Goal: Task Accomplishment & Management: Use online tool/utility

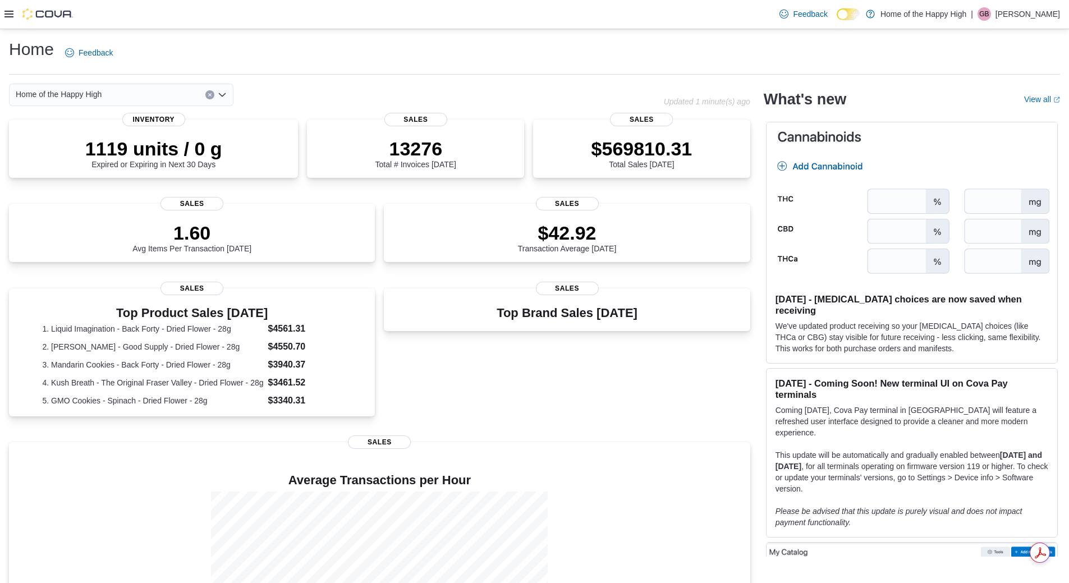
click at [8, 11] on icon at bounding box center [8, 14] width 9 height 9
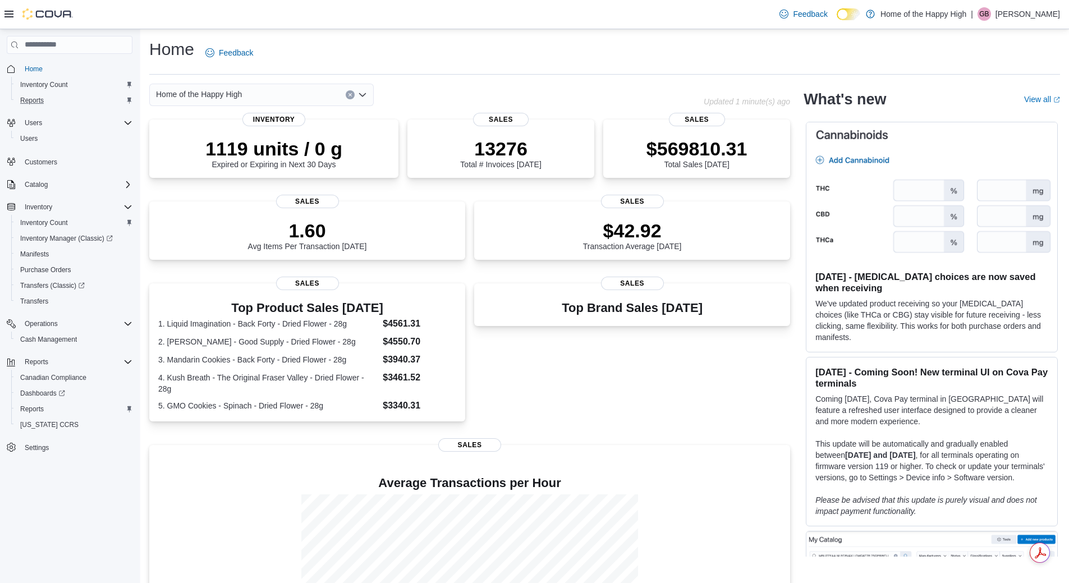
click at [51, 100] on div "Reports" at bounding box center [74, 100] width 117 height 13
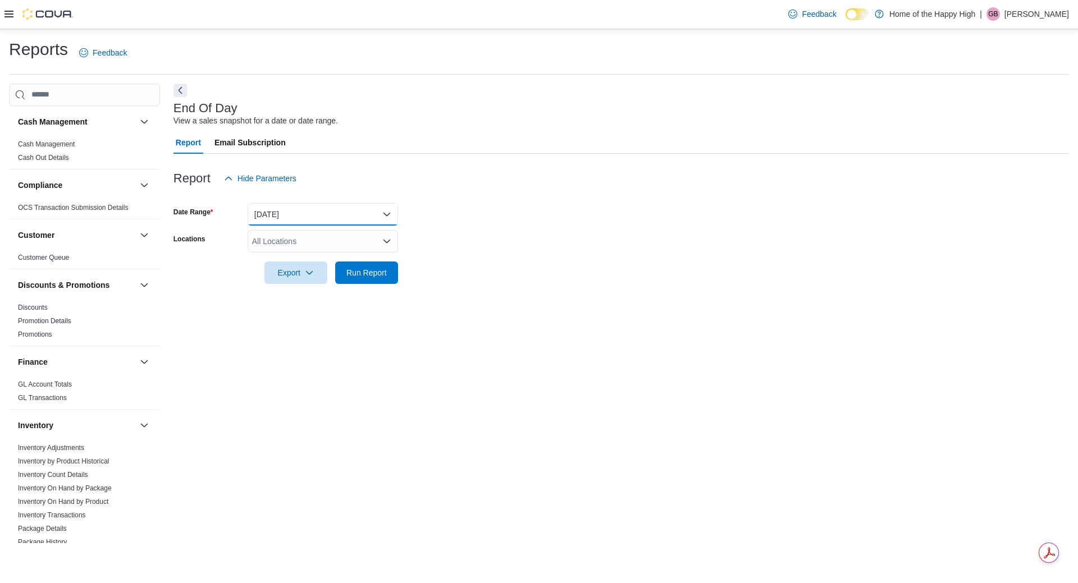
click at [274, 213] on button "[DATE]" at bounding box center [323, 214] width 150 height 22
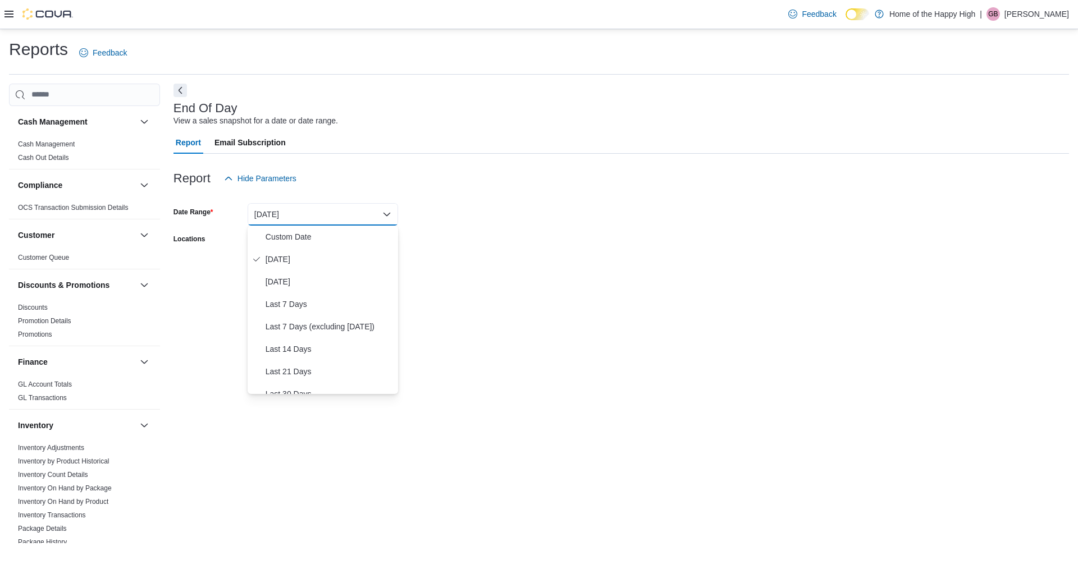
click at [319, 169] on div "Report Hide Parameters" at bounding box center [620, 178] width 895 height 22
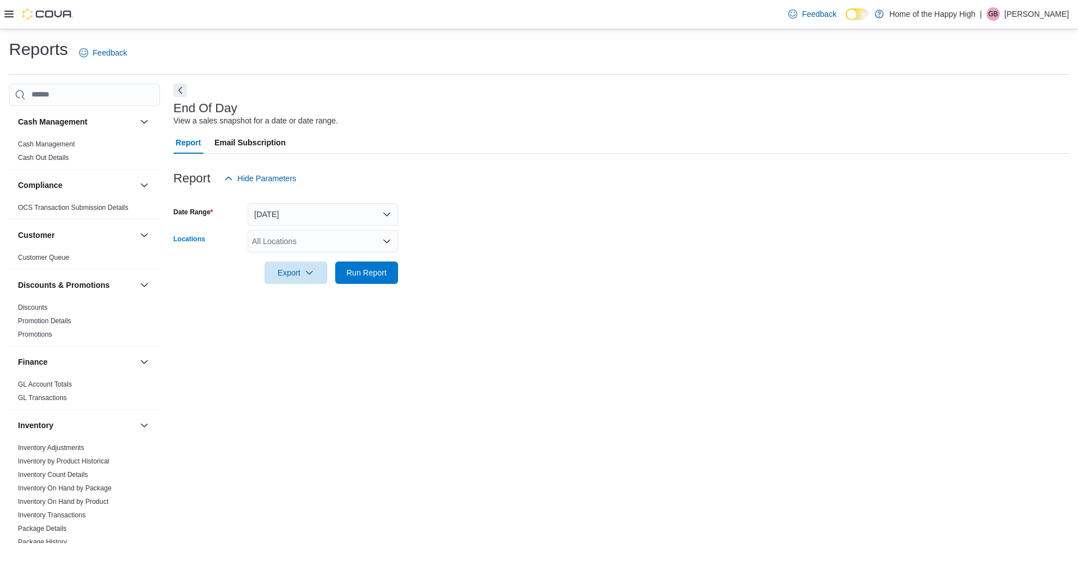
click at [301, 241] on div "All Locations" at bounding box center [323, 241] width 150 height 22
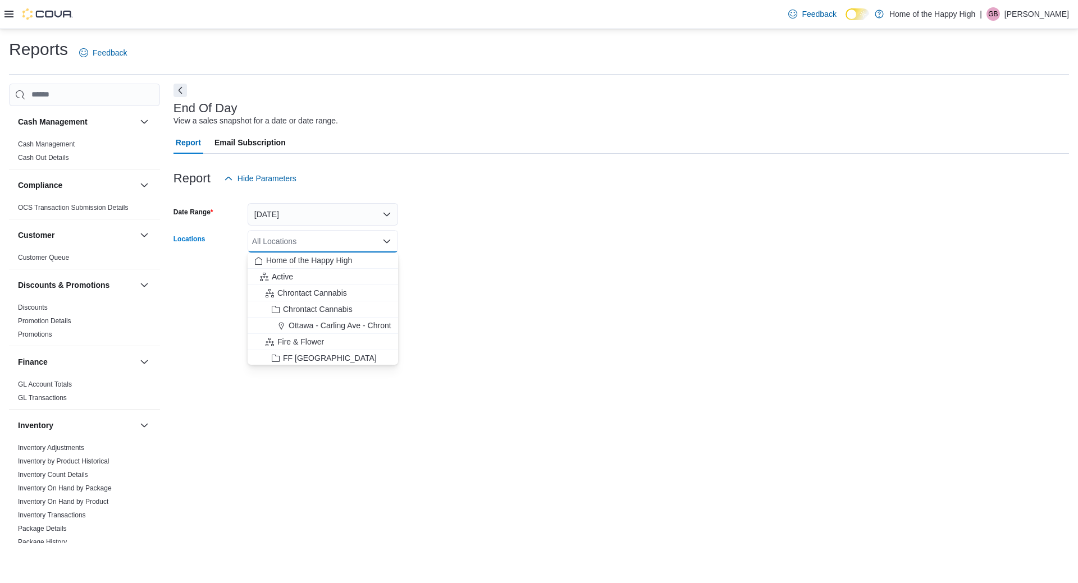
click at [195, 319] on div "End Of Day View a sales snapshot for a date or date range. Report Email Subscri…" at bounding box center [620, 314] width 895 height 460
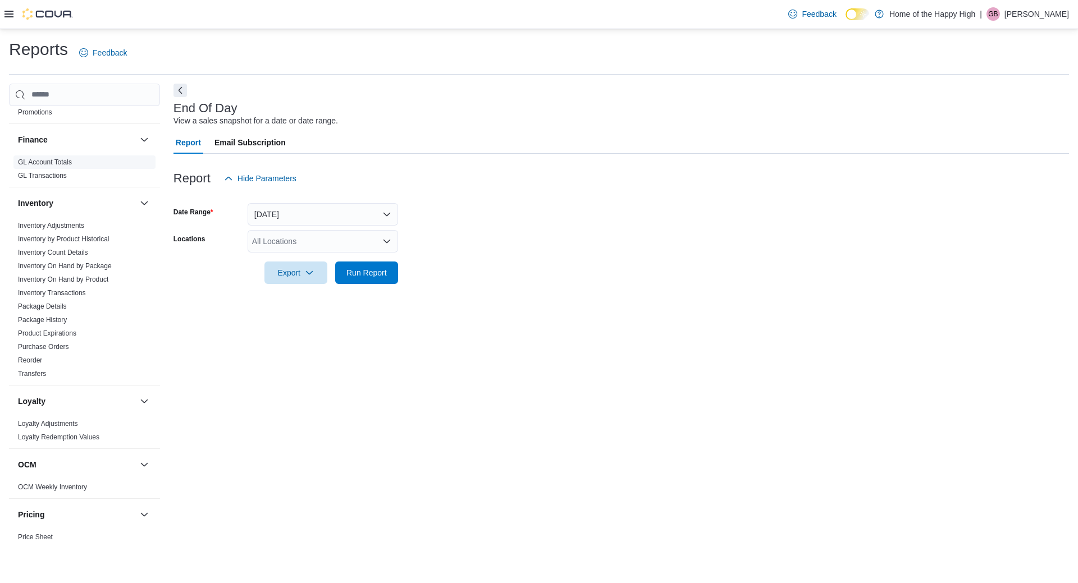
scroll to position [225, 0]
click at [98, 266] on link "Inventory On Hand by Package" at bounding box center [65, 264] width 94 height 8
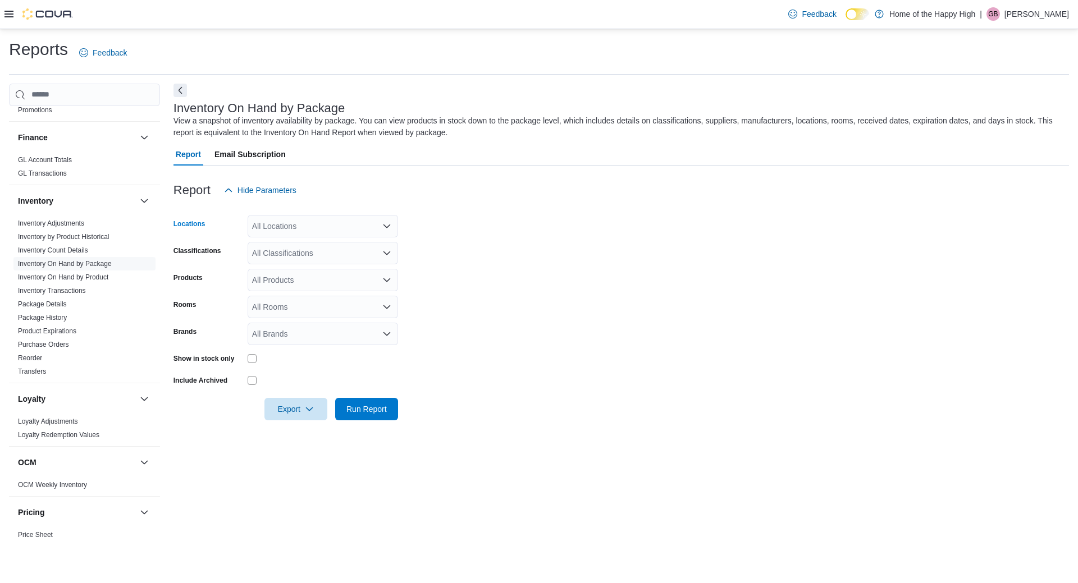
click at [305, 225] on div "All Locations" at bounding box center [323, 226] width 150 height 22
type input "****"
click at [306, 241] on span "Barrie - Dunlop St - Friendly Stranger" at bounding box center [359, 245] width 130 height 11
click at [510, 241] on form "Locations Barrie - Dunlop St - Friendly Stranger Classifications All Classifica…" at bounding box center [620, 310] width 895 height 219
click at [347, 254] on div "All Classifications" at bounding box center [323, 253] width 150 height 22
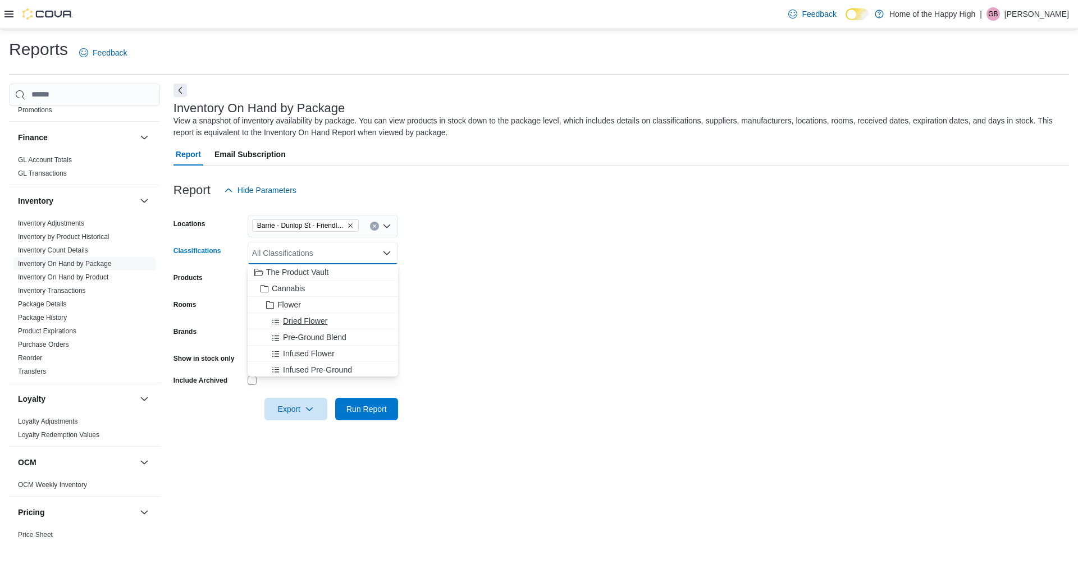
click at [325, 317] on span "Dried Flower" at bounding box center [305, 320] width 44 height 11
click at [537, 274] on form "Locations Barrie - Dunlop St - Friendly Stranger Classifications Dried Flower C…" at bounding box center [620, 310] width 895 height 219
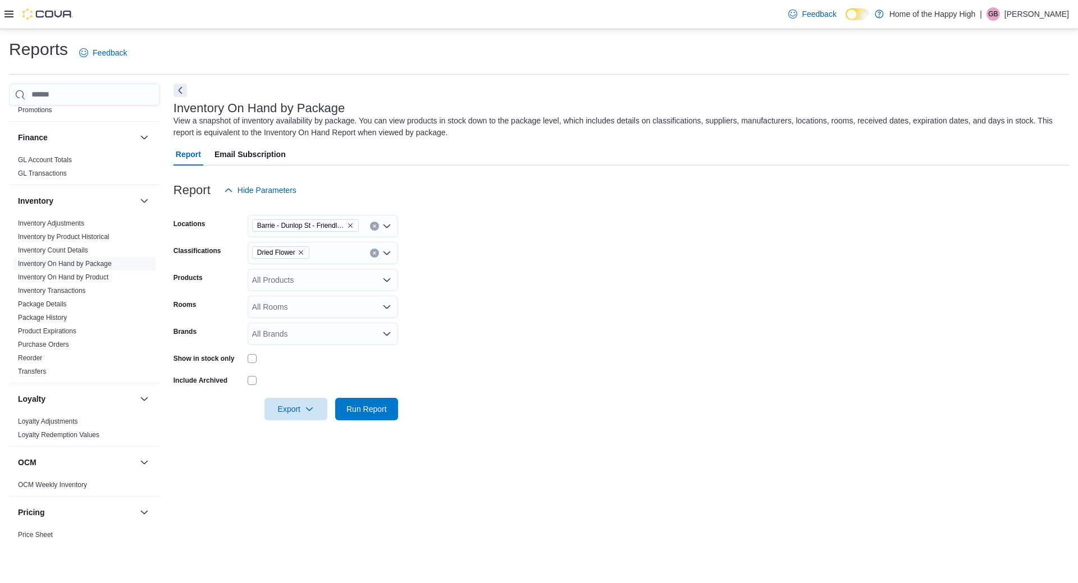
click at [354, 256] on div "Dried Flower" at bounding box center [323, 253] width 150 height 22
type input "*"
click at [424, 258] on form "Locations Barrie - Dunlop St - Friendly Stranger Classifications Dried Flower P…" at bounding box center [620, 310] width 895 height 219
click at [337, 265] on form "Locations Barrie - Dunlop St - Friendly Stranger Classifications Dried Flower P…" at bounding box center [620, 310] width 895 height 219
click at [336, 279] on div "All Products" at bounding box center [323, 280] width 150 height 22
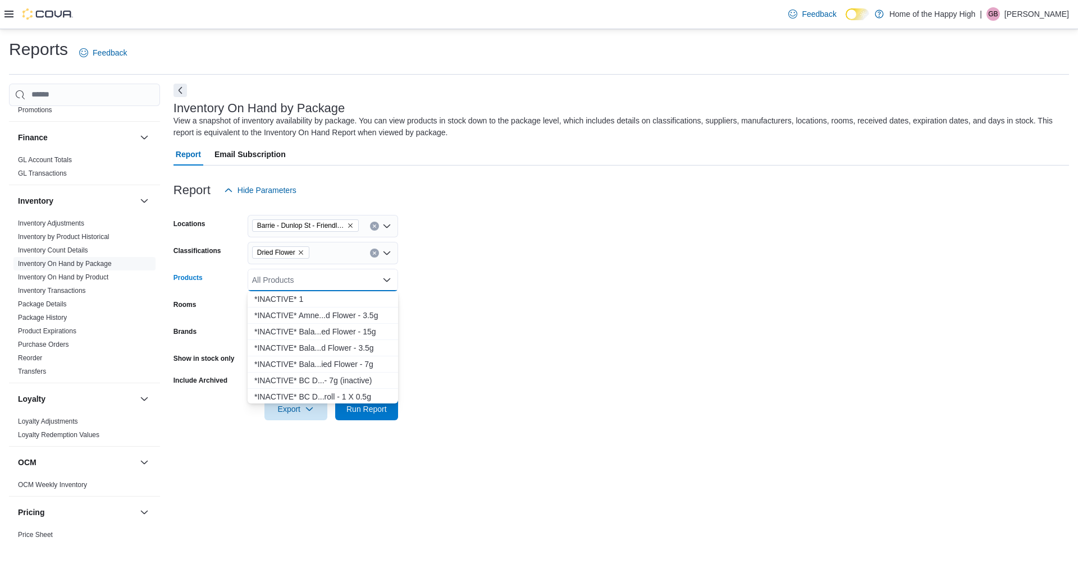
click at [537, 286] on form "Locations Barrie - Dunlop St - Friendly Stranger Classifications Dried Flower P…" at bounding box center [620, 310] width 895 height 219
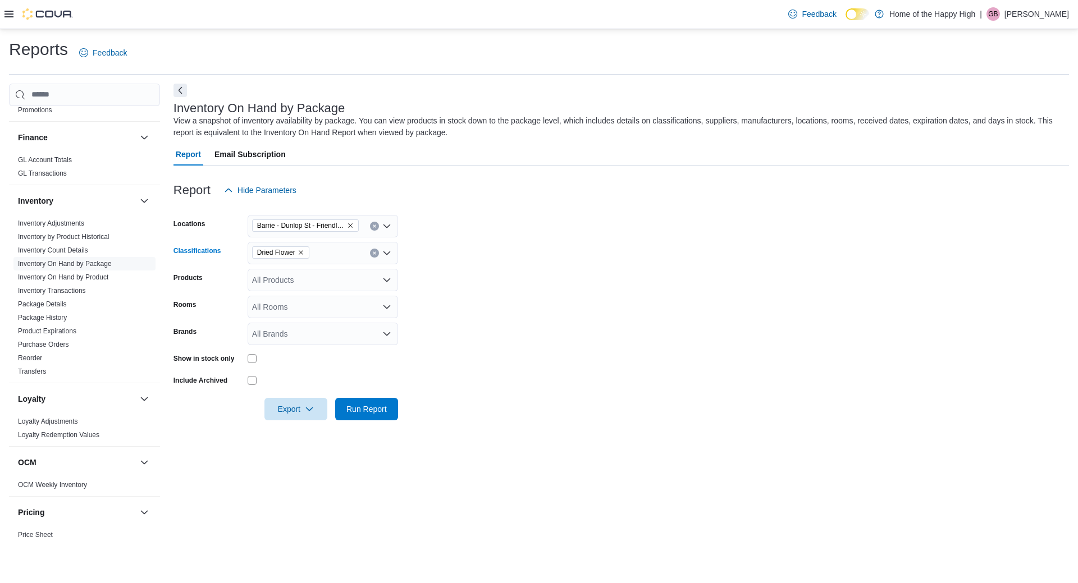
click at [294, 254] on span "Dried Flower" at bounding box center [276, 252] width 38 height 11
click at [470, 323] on form "Locations Barrie - Dunlop St - Friendly Stranger Classifications Dried Flower C…" at bounding box center [620, 310] width 895 height 219
click at [373, 251] on icon "Clear input" at bounding box center [374, 253] width 4 height 4
click at [450, 225] on form "Locations Barrie - Dunlop St - Friendly Stranger Classifications All Classifica…" at bounding box center [620, 310] width 895 height 219
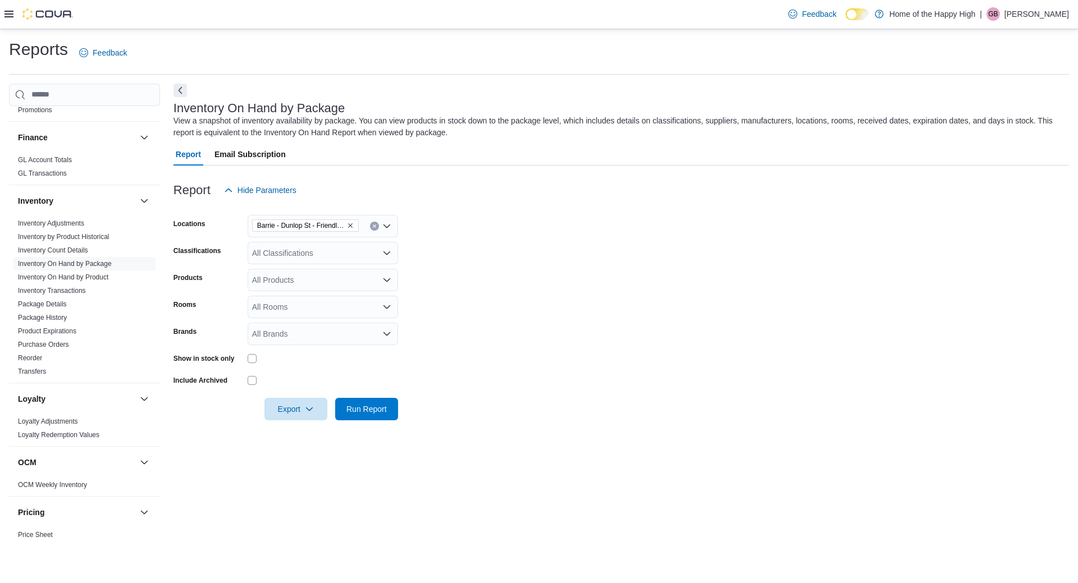
click at [7, 15] on icon at bounding box center [8, 14] width 9 height 7
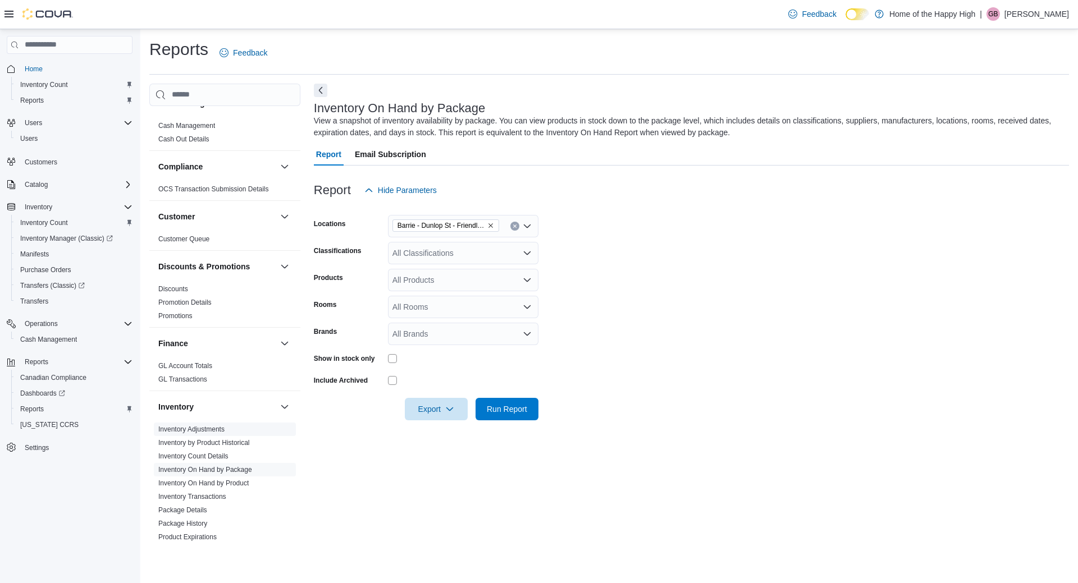
scroll to position [0, 0]
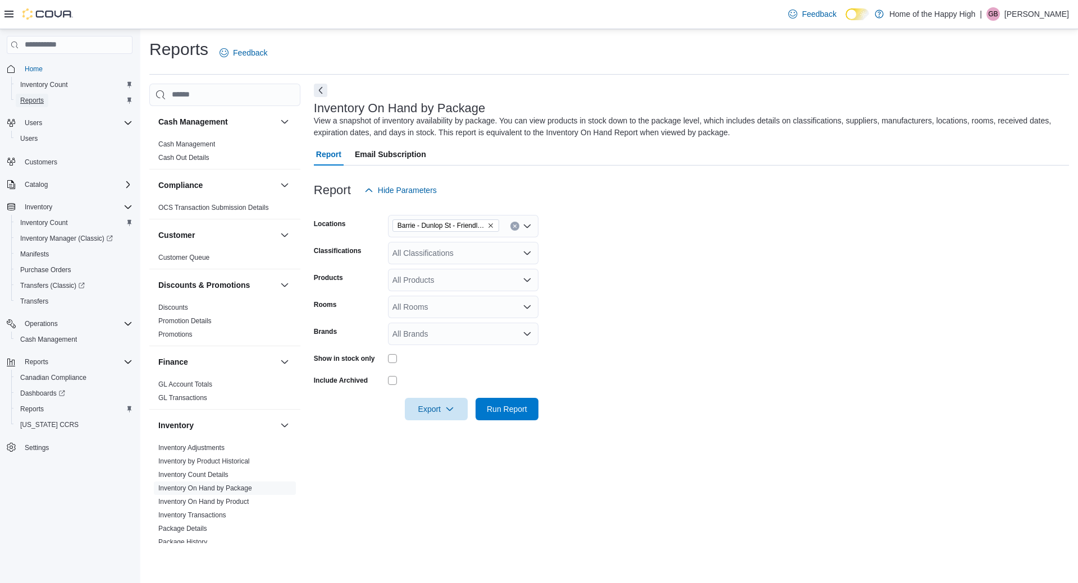
click at [38, 96] on span "Reports" at bounding box center [32, 100] width 24 height 9
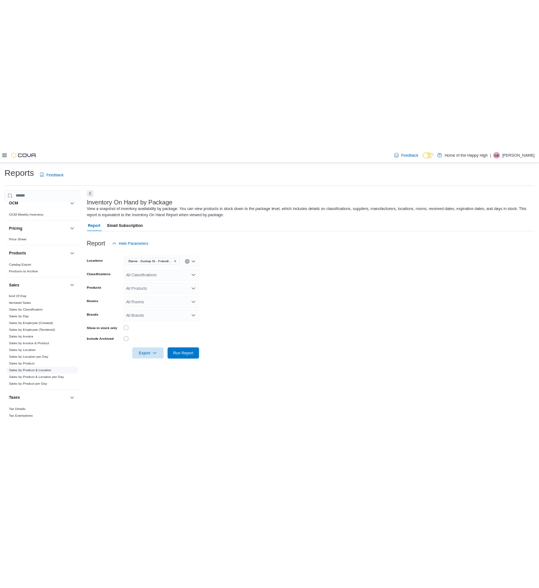
scroll to position [591, 0]
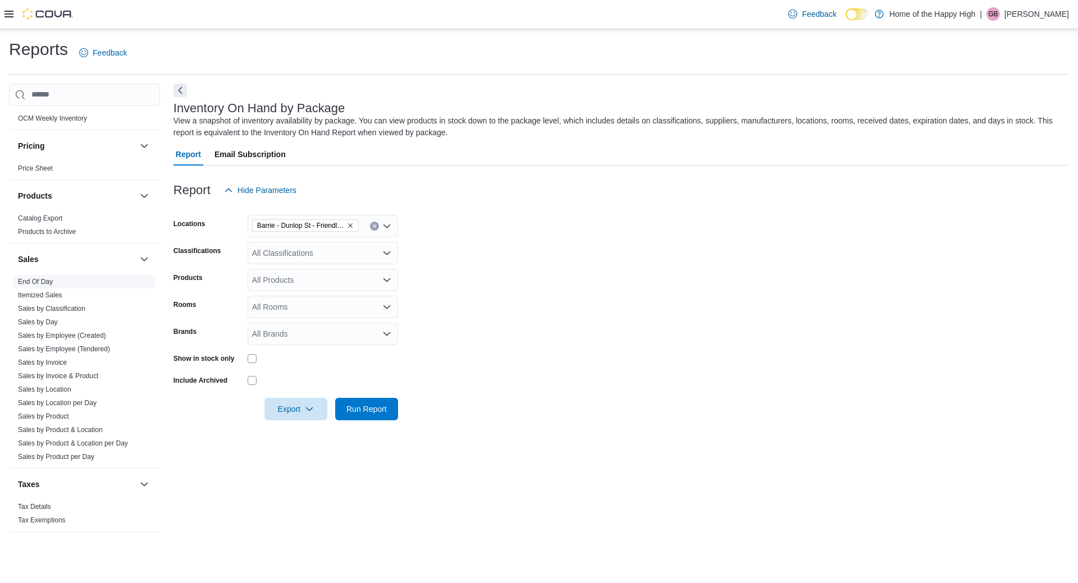
click at [44, 277] on span "End Of Day" at bounding box center [35, 281] width 35 height 9
click at [43, 282] on link "End Of Day" at bounding box center [35, 282] width 35 height 8
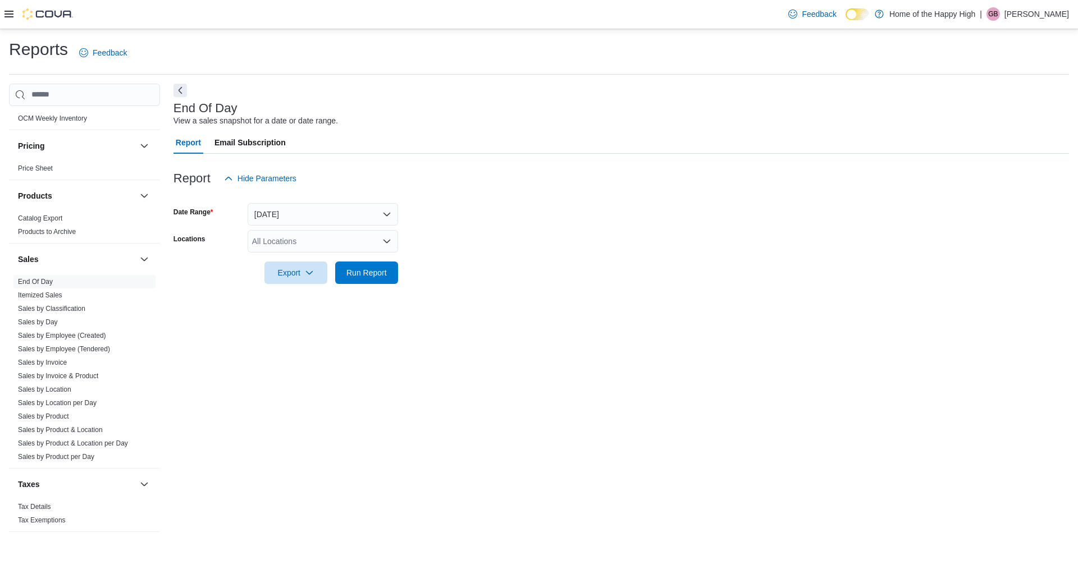
click at [326, 250] on div "All Locations" at bounding box center [323, 241] width 150 height 22
type input "****"
click at [307, 260] on span "Barrie - Dunlop St - Friendly Stranger" at bounding box center [359, 260] width 130 height 11
click at [537, 310] on div "End Of Day View a sales snapshot for a date or date range. Report Email Subscri…" at bounding box center [620, 314] width 895 height 460
click at [6, 8] on div at bounding box center [38, 14] width 68 height 29
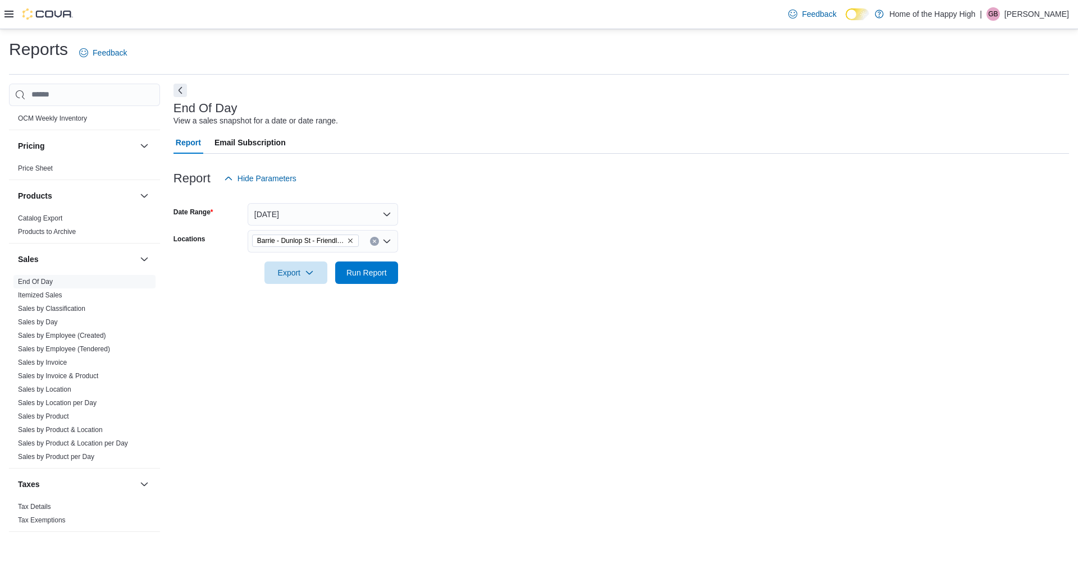
click at [6, 17] on icon at bounding box center [8, 14] width 9 height 7
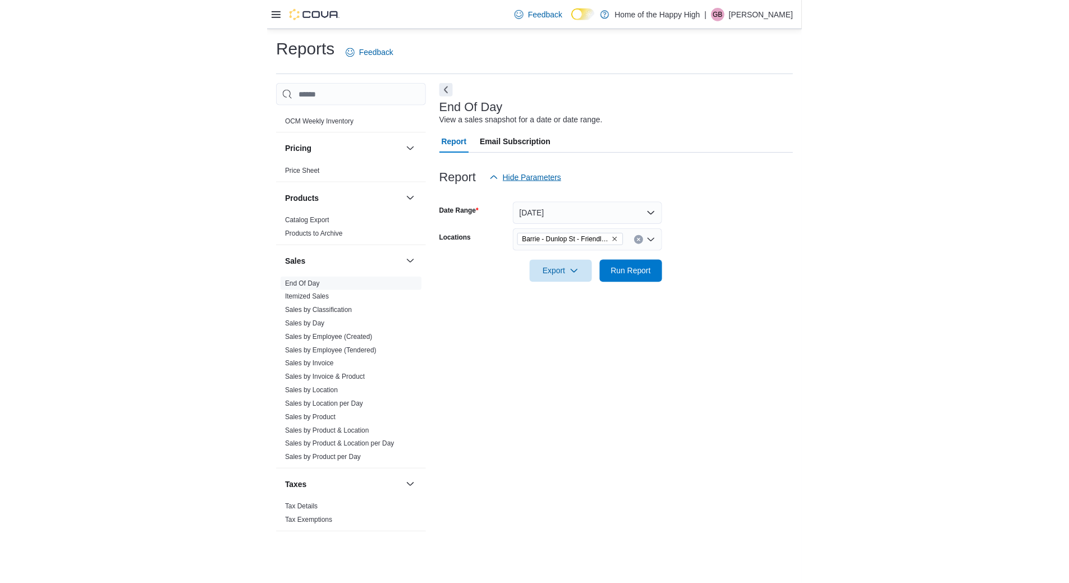
scroll to position [588, 0]
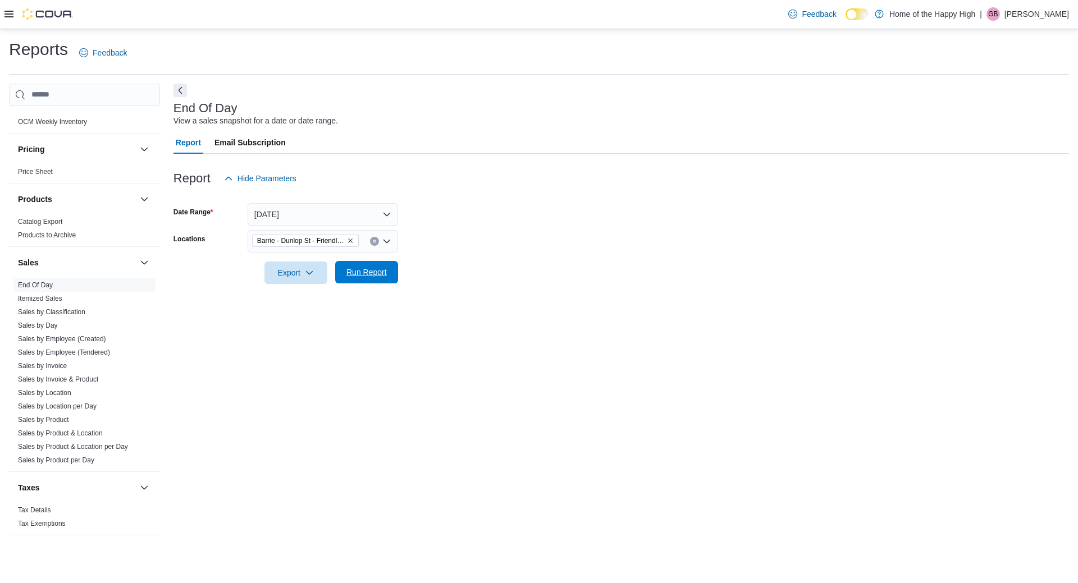
click at [351, 276] on span "Run Report" at bounding box center [366, 272] width 40 height 11
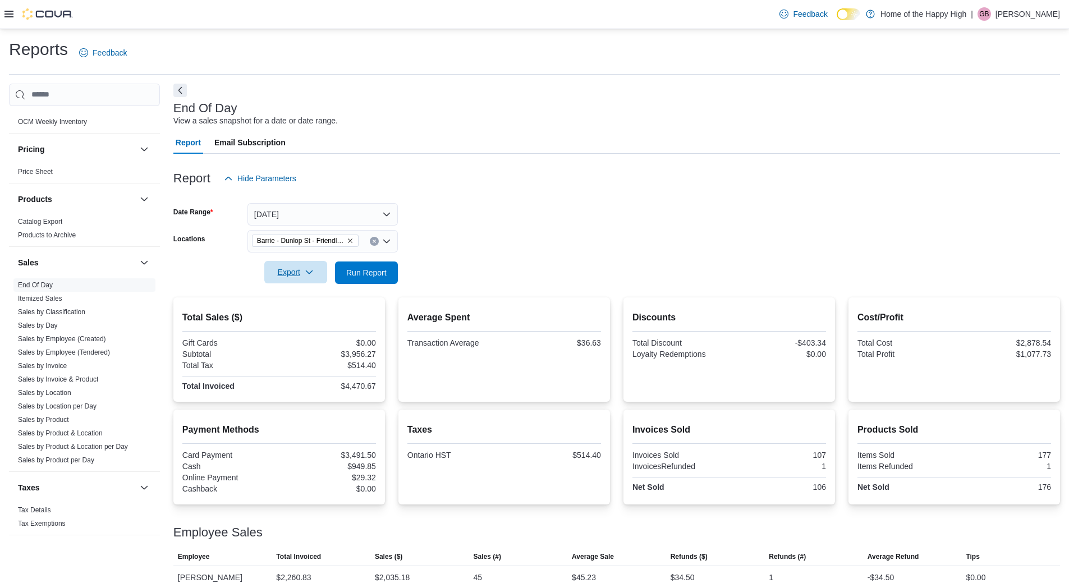
click at [282, 277] on span "Export" at bounding box center [295, 272] width 49 height 22
click at [299, 320] on span "Export to Pdf" at bounding box center [297, 317] width 51 height 9
click at [462, 206] on form "Date Range [DATE] Locations Barrie - Dunlop St - Friendly Stranger Export Run R…" at bounding box center [616, 237] width 887 height 94
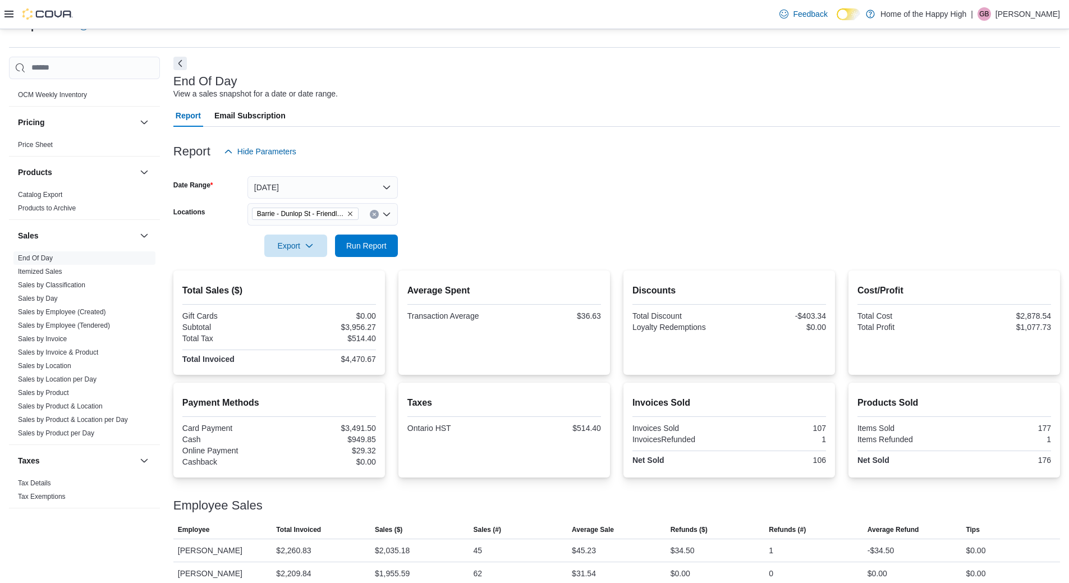
scroll to position [38, 0]
